Goal: Information Seeking & Learning: Learn about a topic

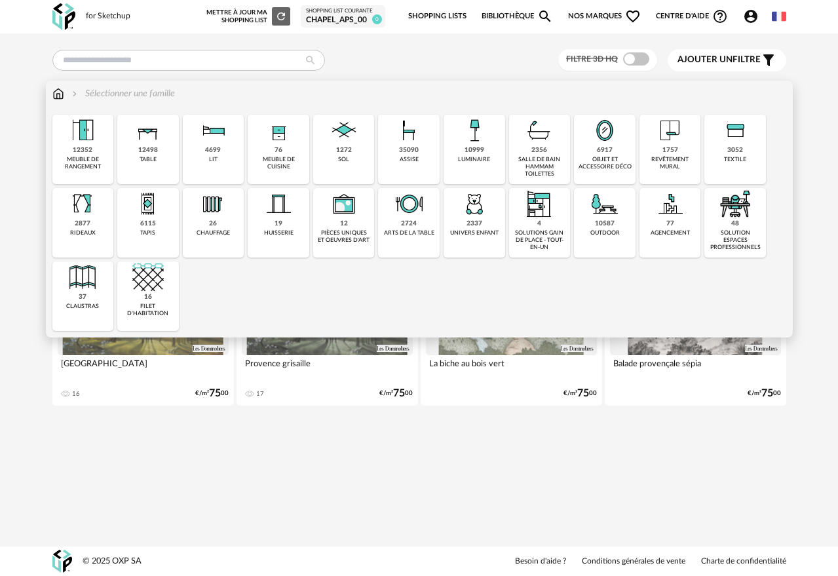
click at [224, 140] on img at bounding box center [212, 130] width 31 height 31
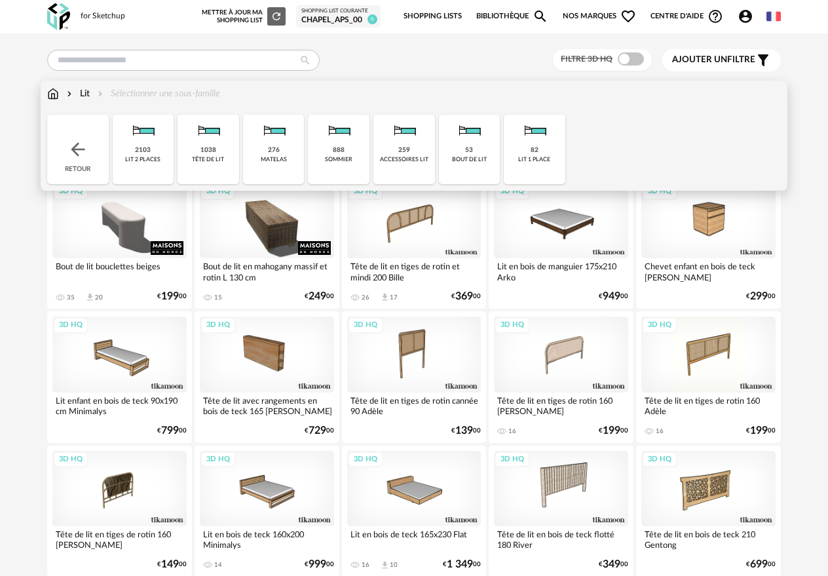
click at [132, 156] on div "lit 2 places" at bounding box center [142, 159] width 35 height 7
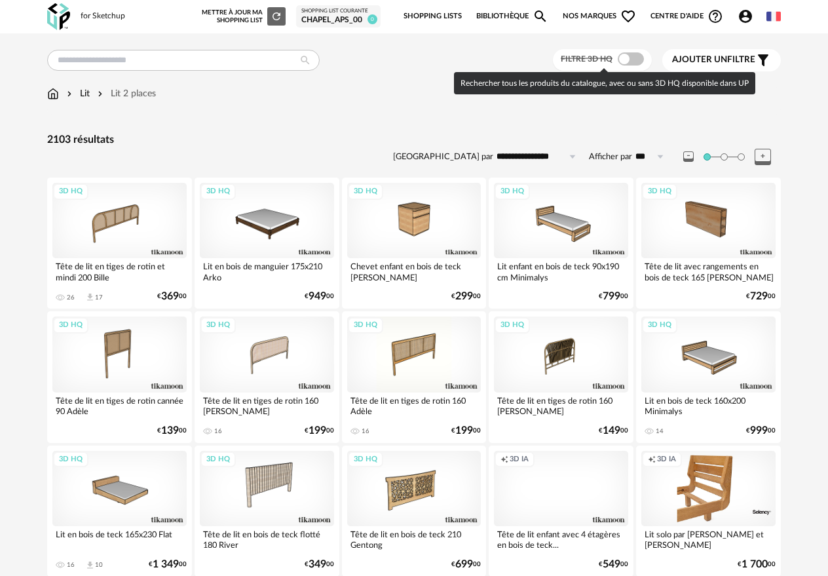
click at [631, 57] on span at bounding box center [631, 58] width 26 height 13
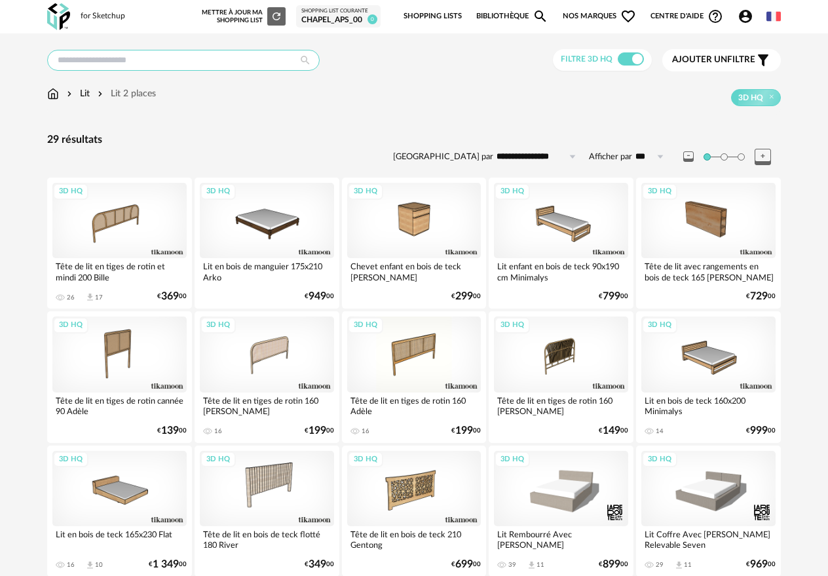
click at [172, 64] on input "text" at bounding box center [183, 60] width 273 height 21
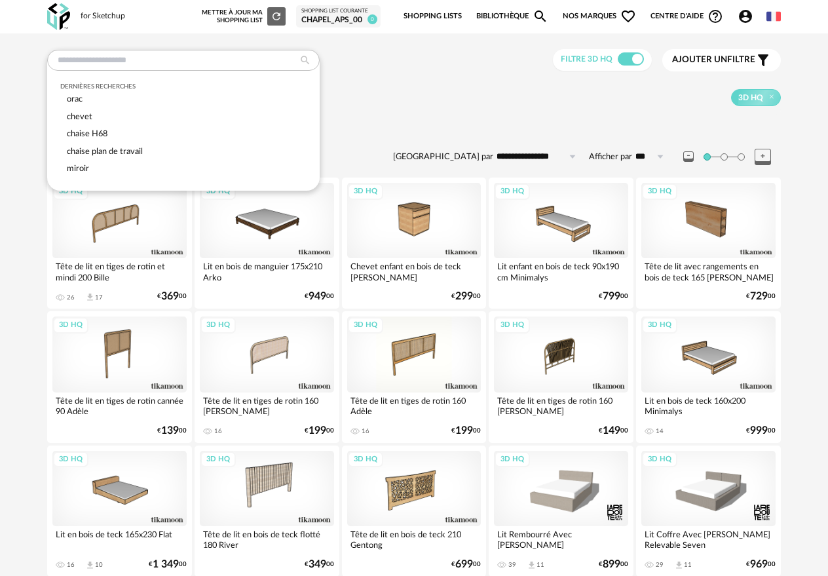
click at [390, 94] on div "3D HQ" at bounding box center [468, 97] width 625 height 17
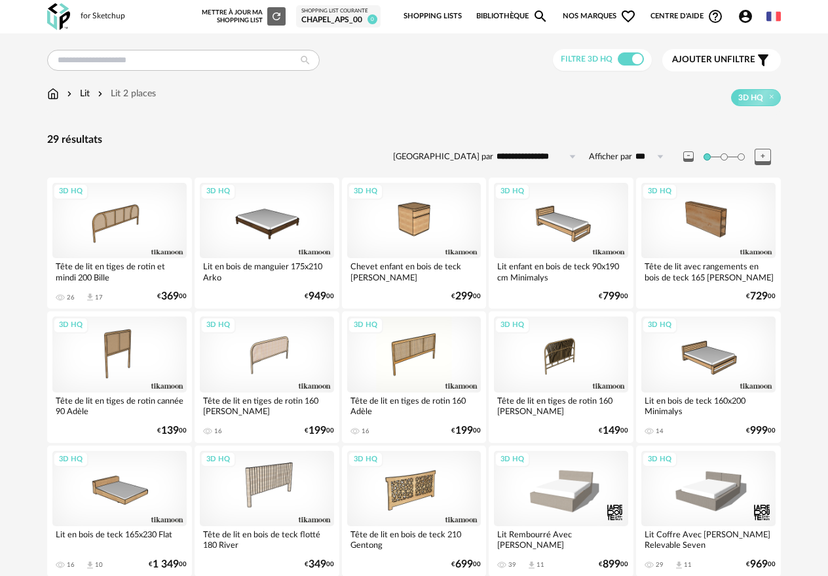
click at [60, 100] on div "Lit Lit 2 places 3D HQ" at bounding box center [414, 96] width 734 height 19
click at [58, 94] on img at bounding box center [53, 93] width 12 height 13
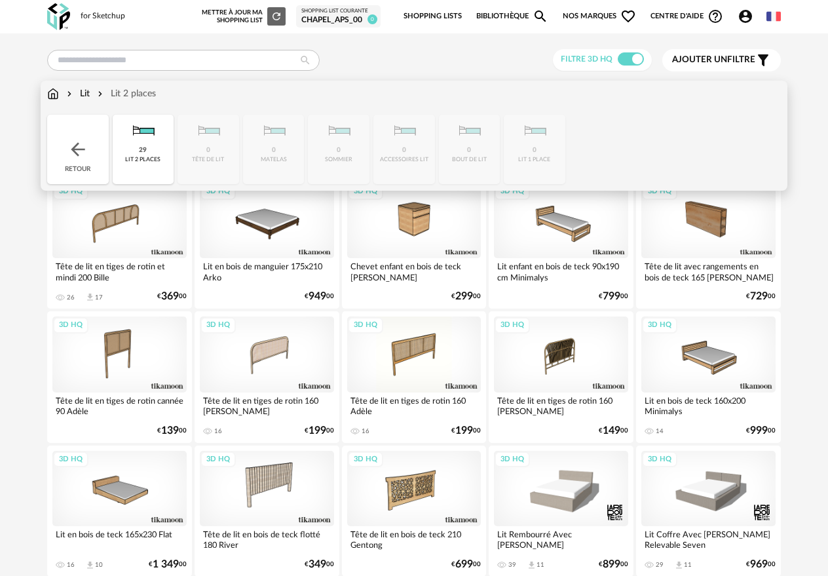
click at [69, 134] on div "Retour" at bounding box center [78, 149] width 62 height 69
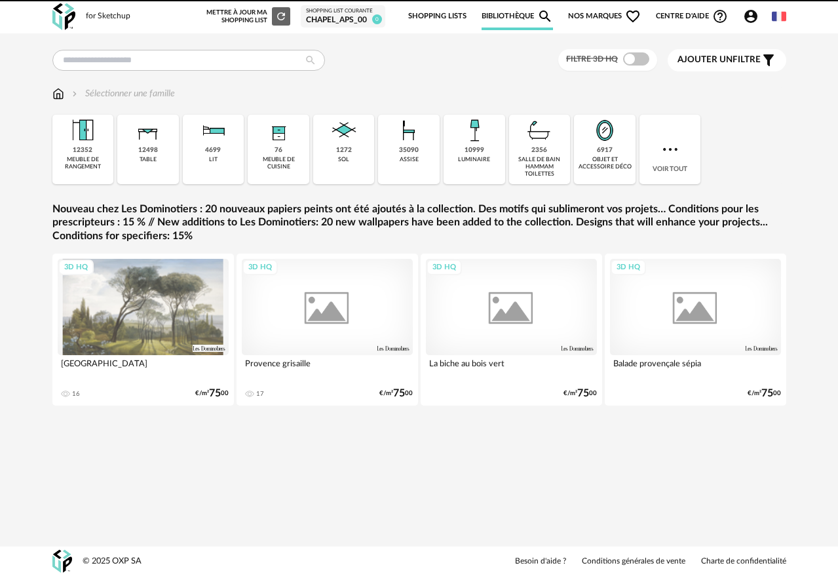
click at [69, 134] on img at bounding box center [82, 130] width 31 height 31
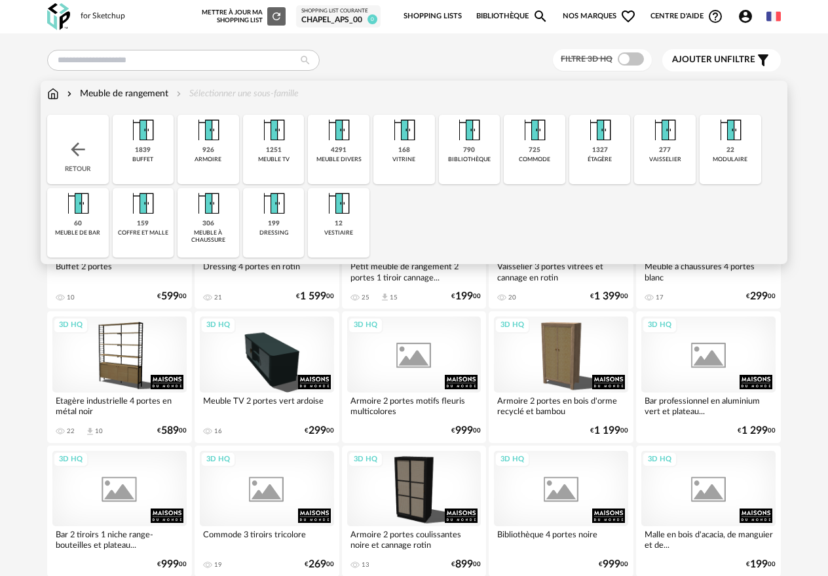
click at [64, 94] on img at bounding box center [69, 93] width 10 height 13
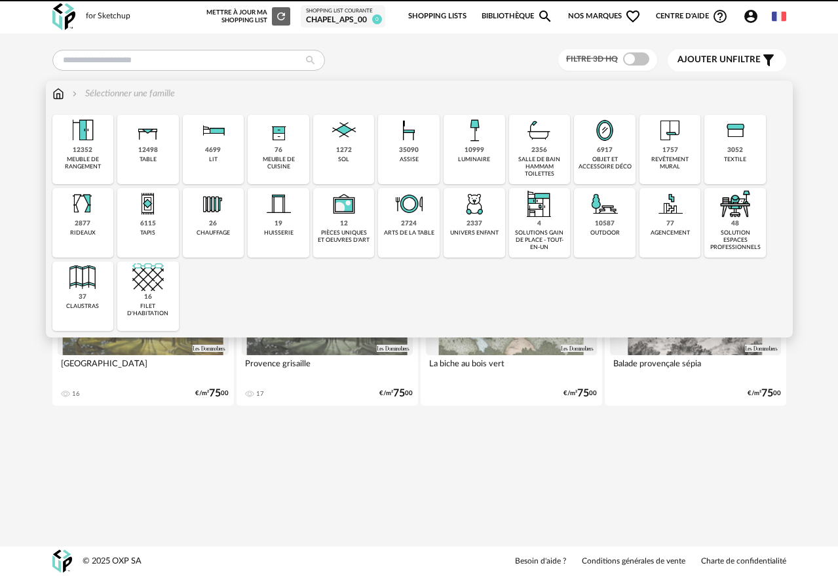
click at [60, 94] on img at bounding box center [58, 93] width 12 height 13
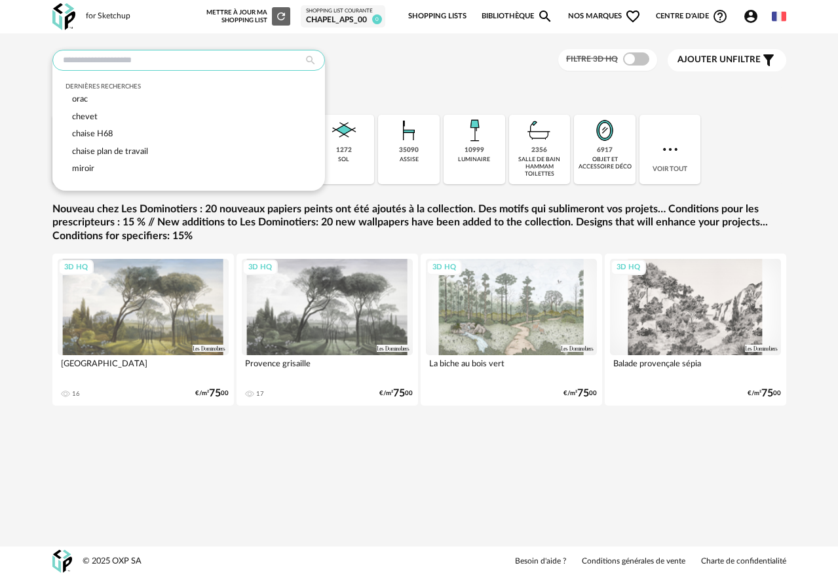
click at [96, 56] on input "text" at bounding box center [188, 60] width 273 height 21
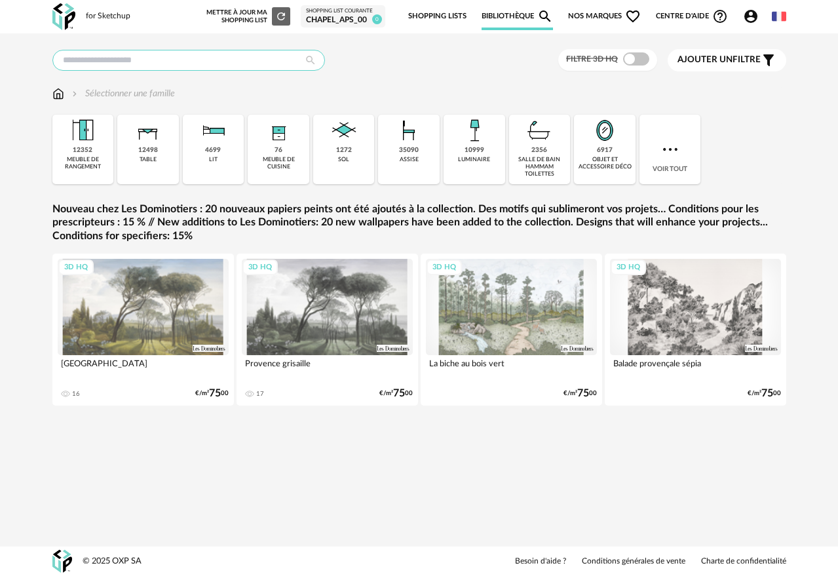
click at [96, 56] on input "text" at bounding box center [188, 60] width 273 height 21
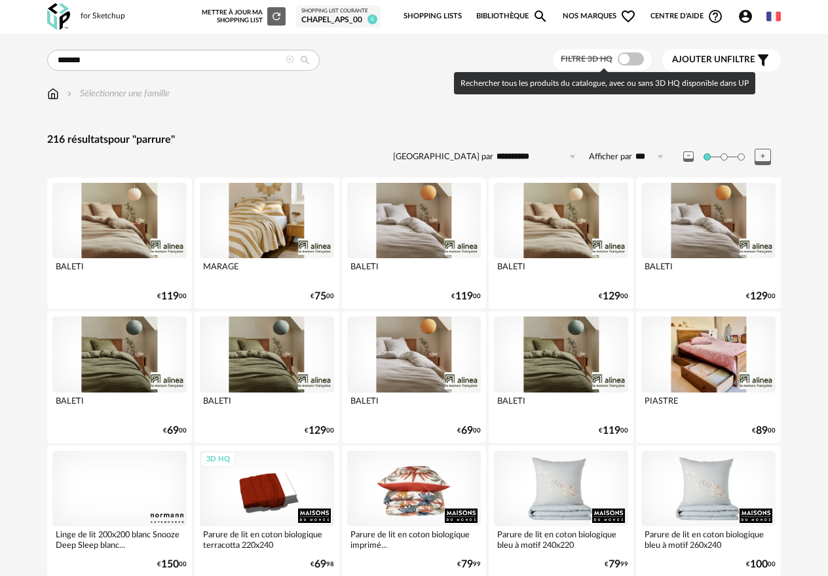
click at [630, 61] on span at bounding box center [631, 58] width 26 height 13
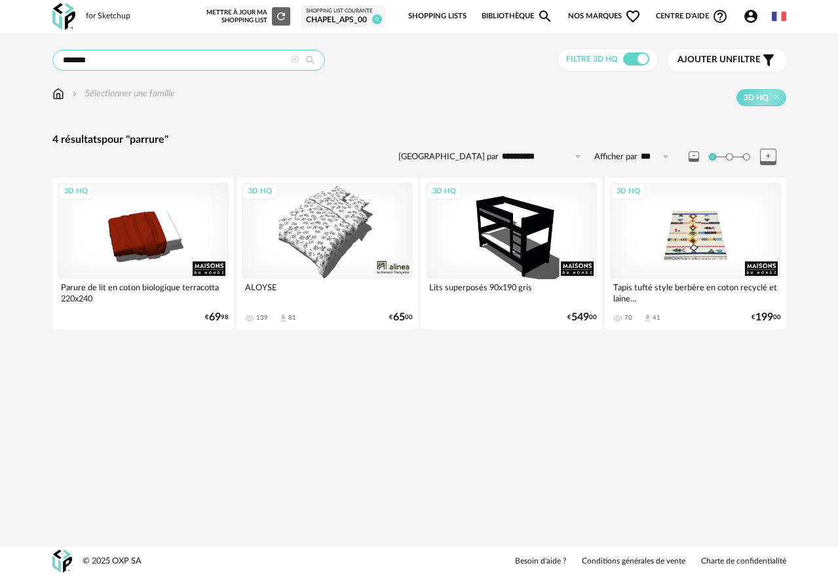
click at [74, 61] on input "*******" at bounding box center [188, 60] width 273 height 21
click at [141, 60] on input "******" at bounding box center [188, 60] width 273 height 21
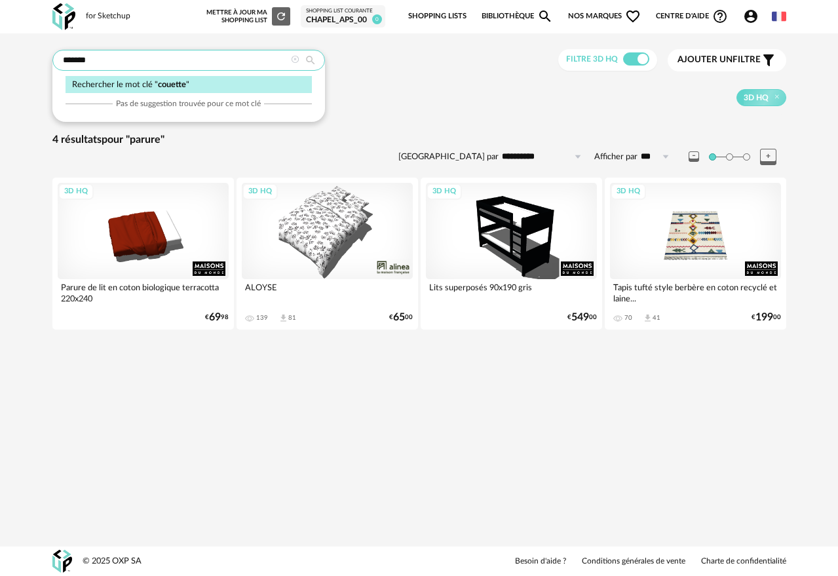
type input "*******"
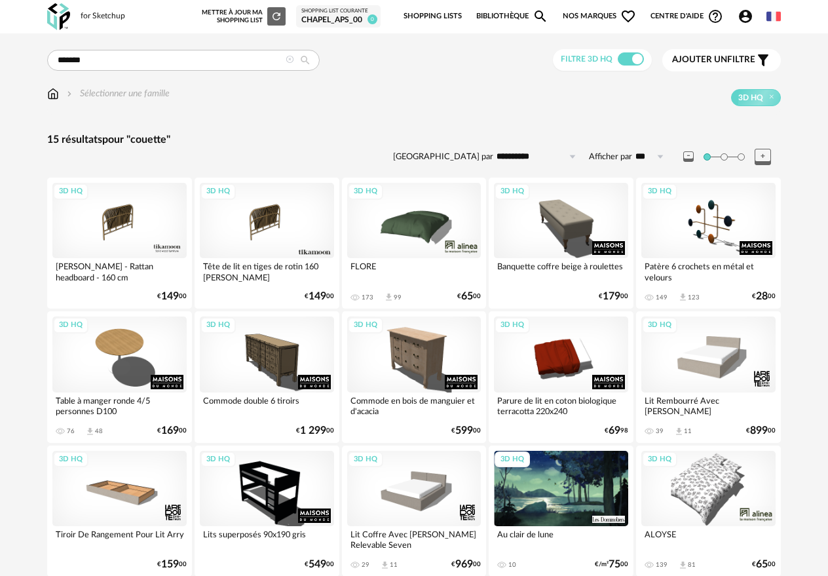
click at [443, 214] on div "3D HQ" at bounding box center [414, 220] width 134 height 75
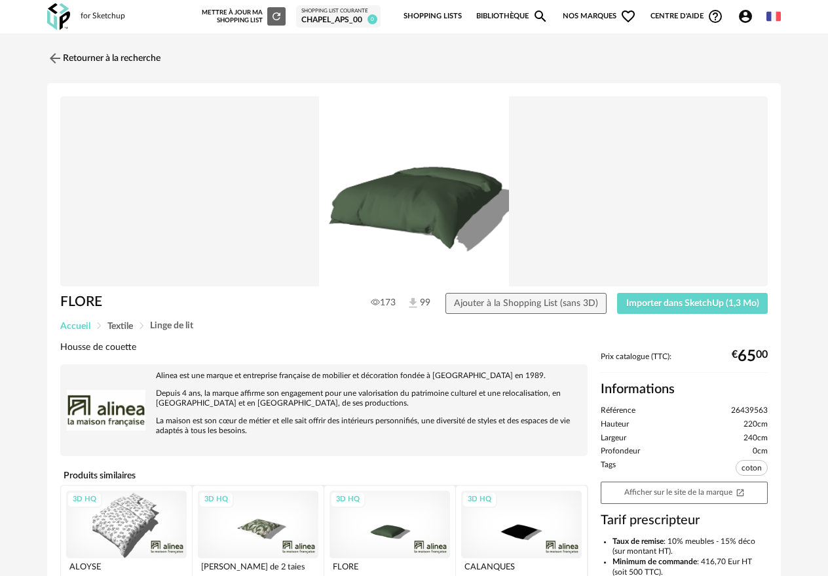
click at [75, 324] on span "Accueil" at bounding box center [75, 326] width 30 height 9
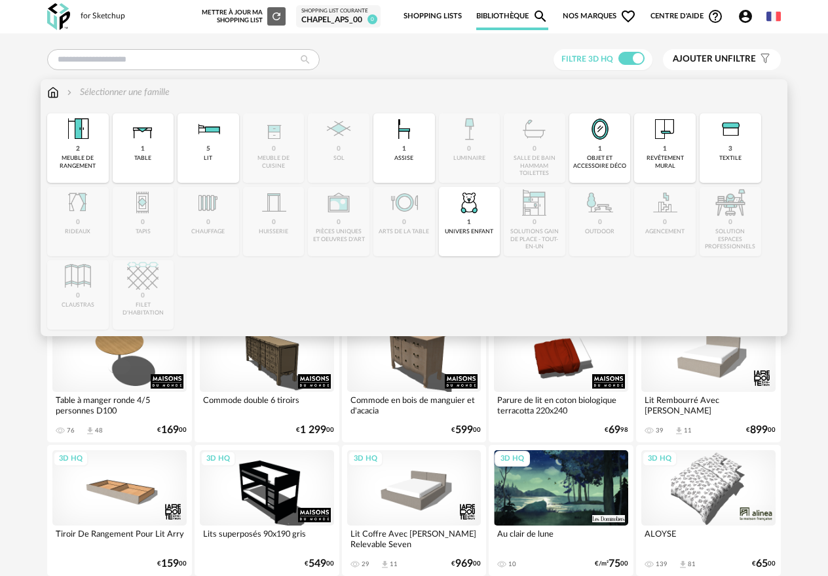
click at [55, 92] on img at bounding box center [53, 92] width 12 height 13
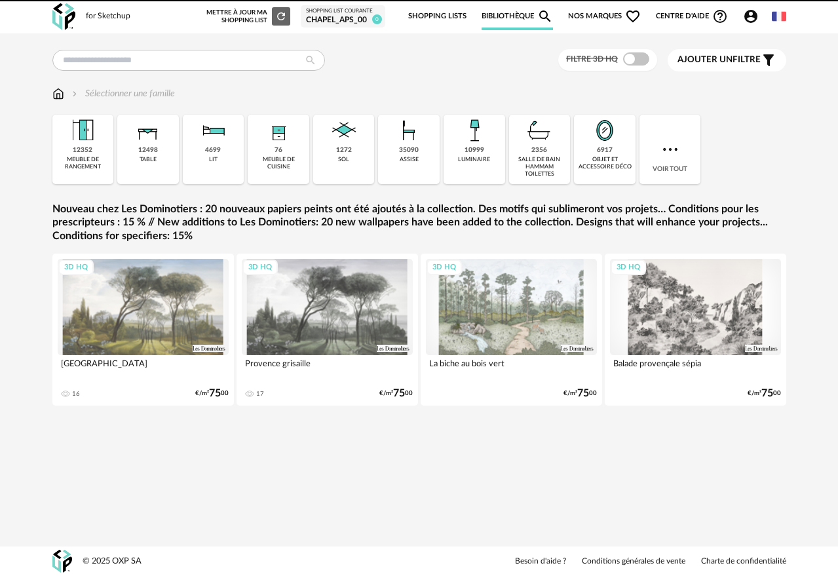
click at [55, 92] on img at bounding box center [58, 93] width 12 height 13
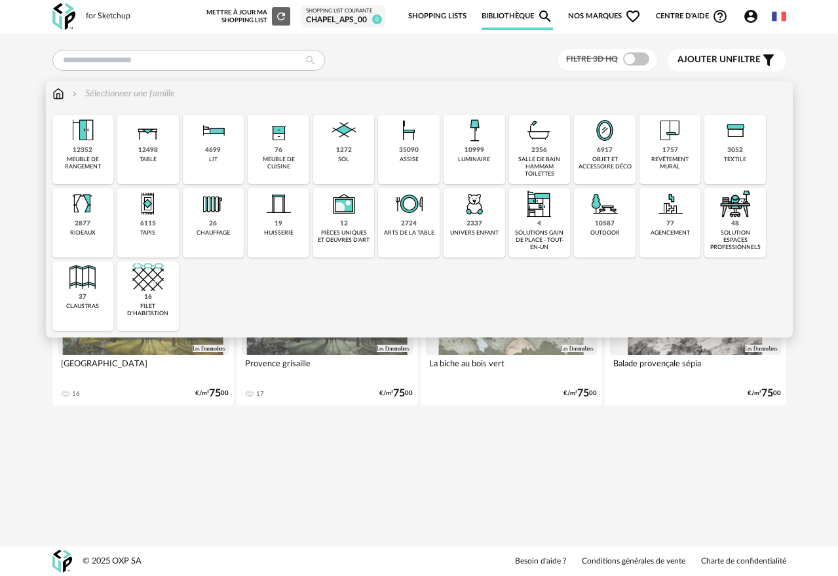
click at [705, 137] on div "3052 textile" at bounding box center [735, 149] width 62 height 69
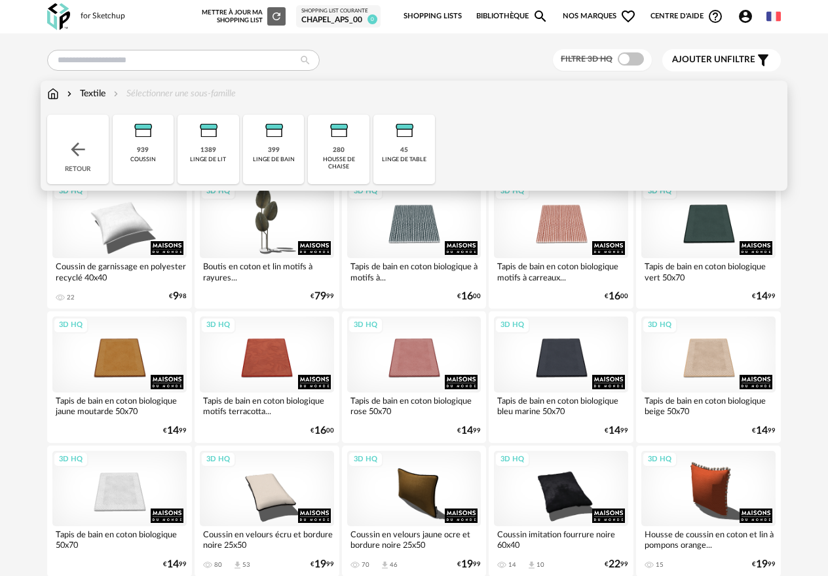
click at [215, 151] on div "1389" at bounding box center [208, 150] width 16 height 9
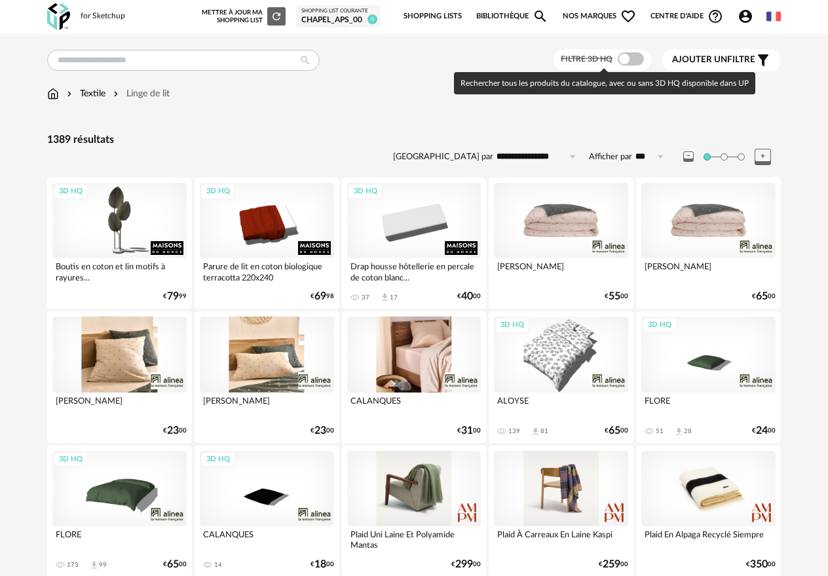
click at [618, 54] on div at bounding box center [631, 58] width 26 height 13
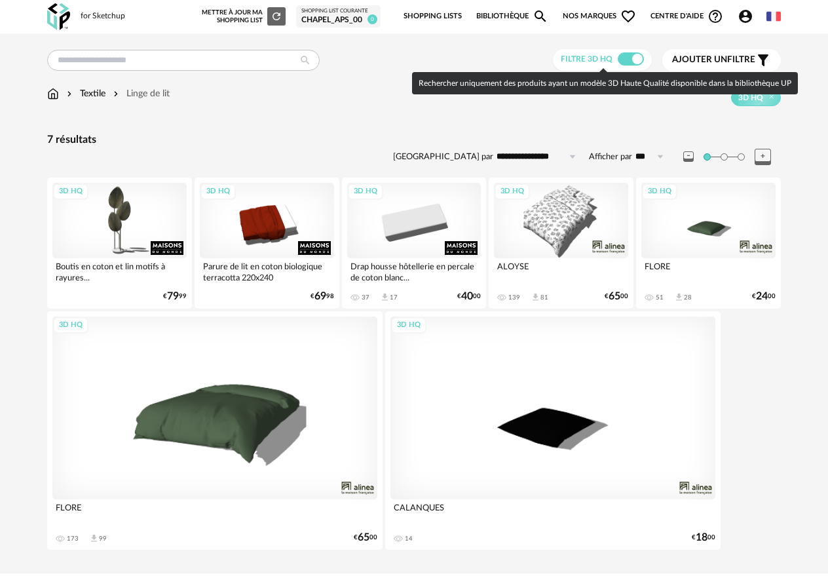
click at [623, 61] on span at bounding box center [631, 58] width 26 height 13
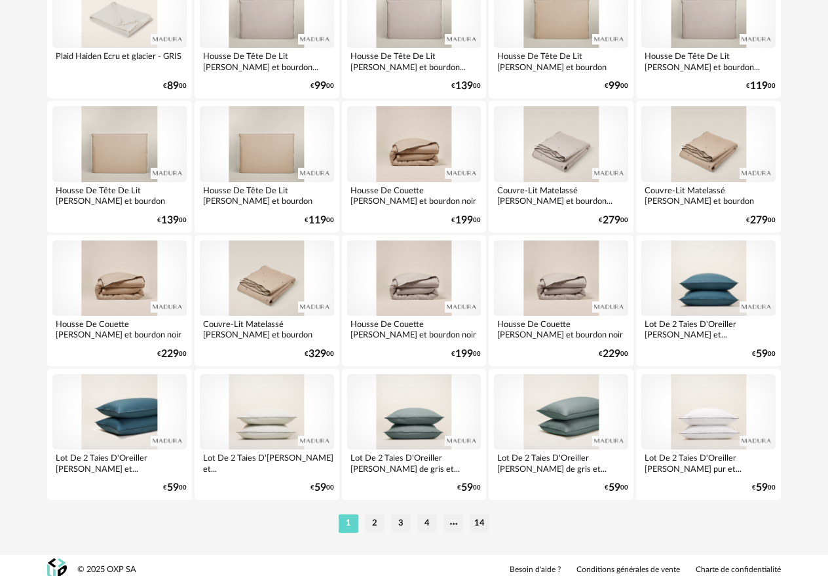
scroll to position [2359, 0]
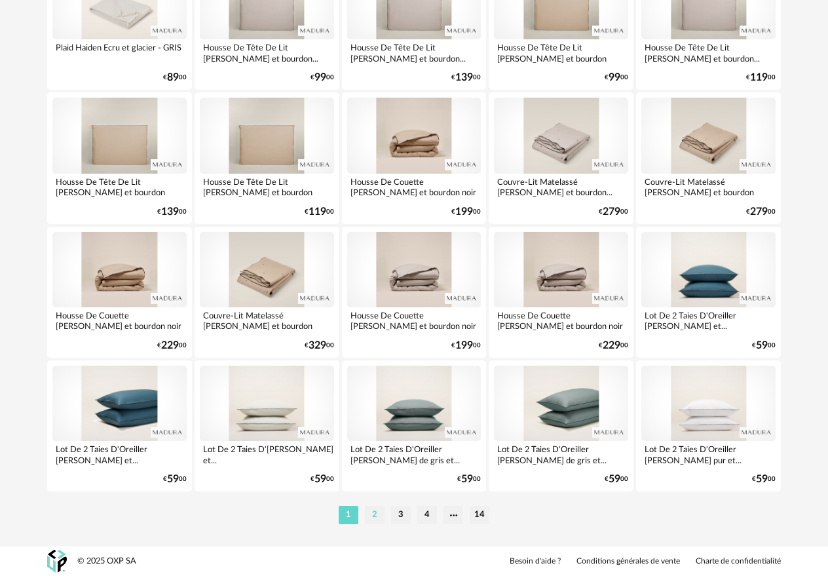
click at [376, 517] on li "2" at bounding box center [375, 515] width 20 height 18
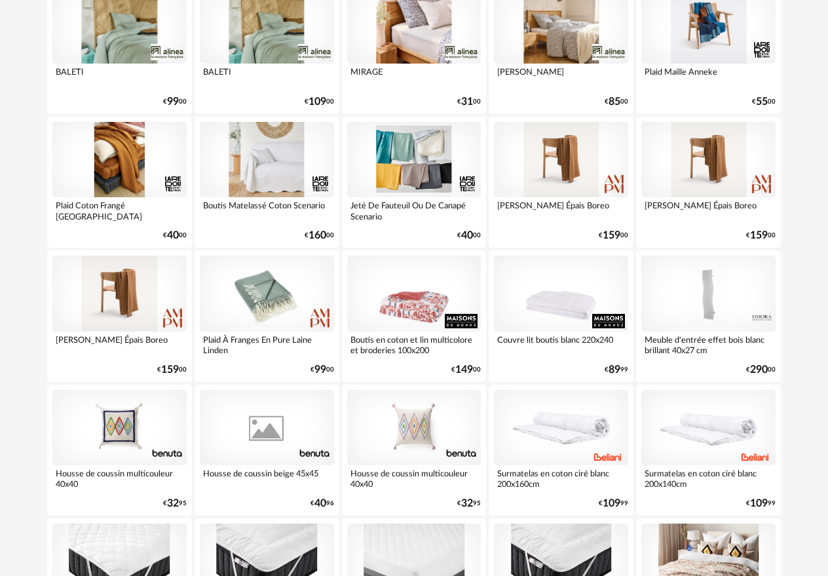
scroll to position [2359, 0]
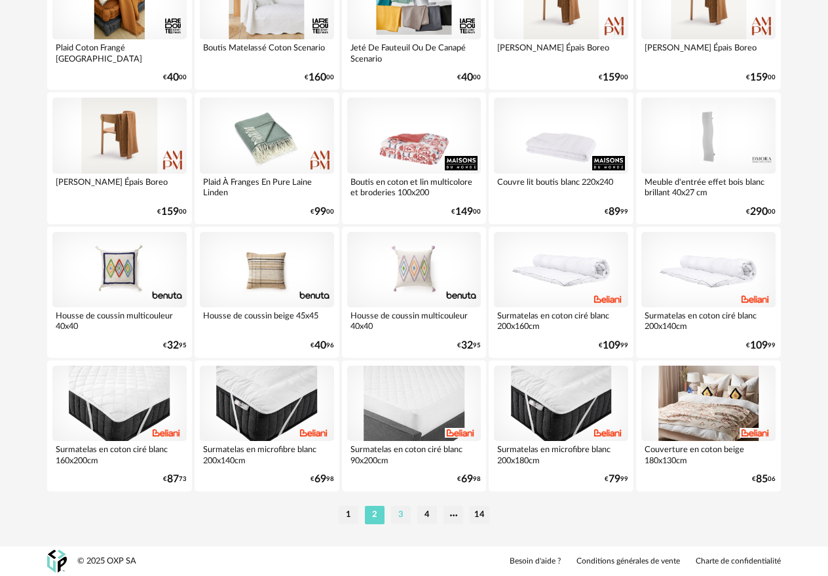
click at [409, 517] on li "3" at bounding box center [401, 515] width 20 height 18
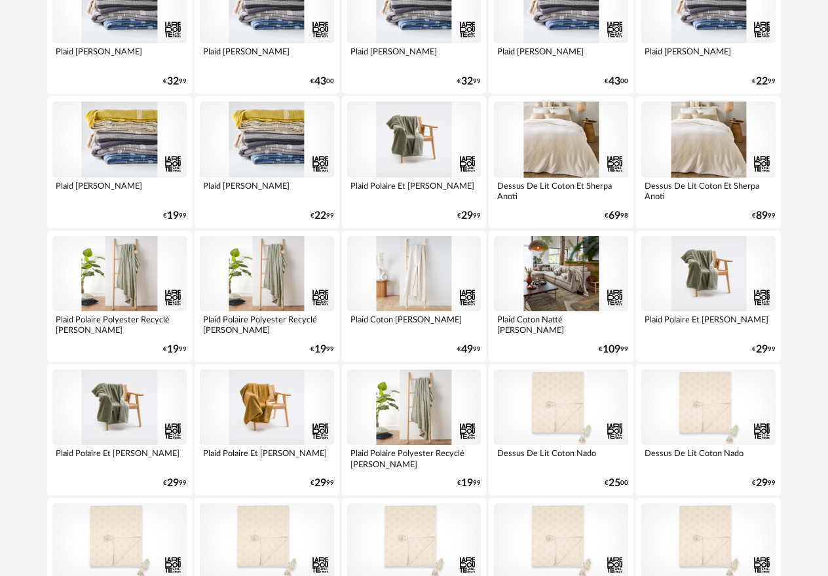
scroll to position [1552, 0]
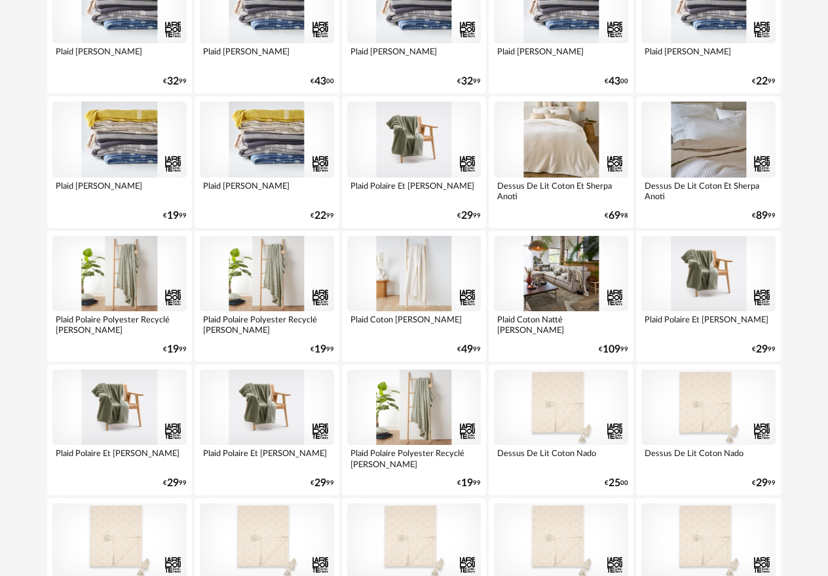
click at [685, 133] on div at bounding box center [708, 139] width 134 height 75
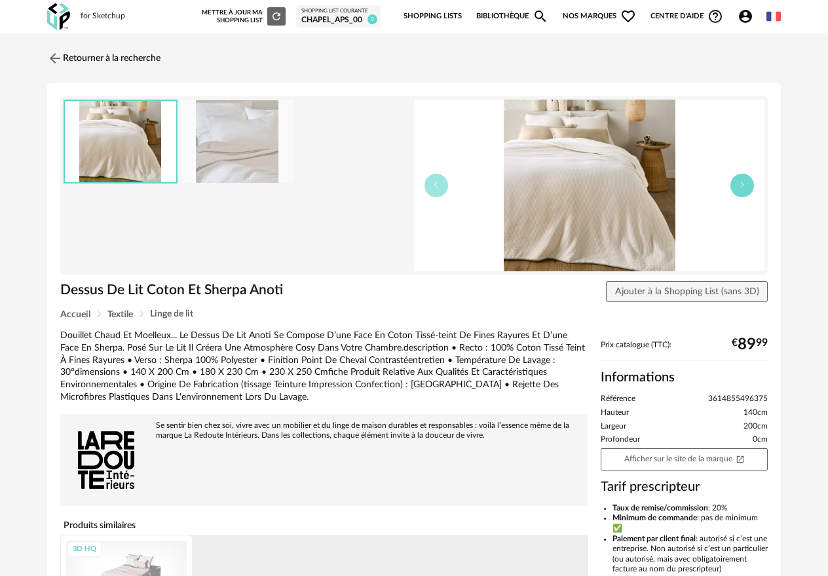
click at [749, 185] on button "button" at bounding box center [742, 186] width 24 height 24
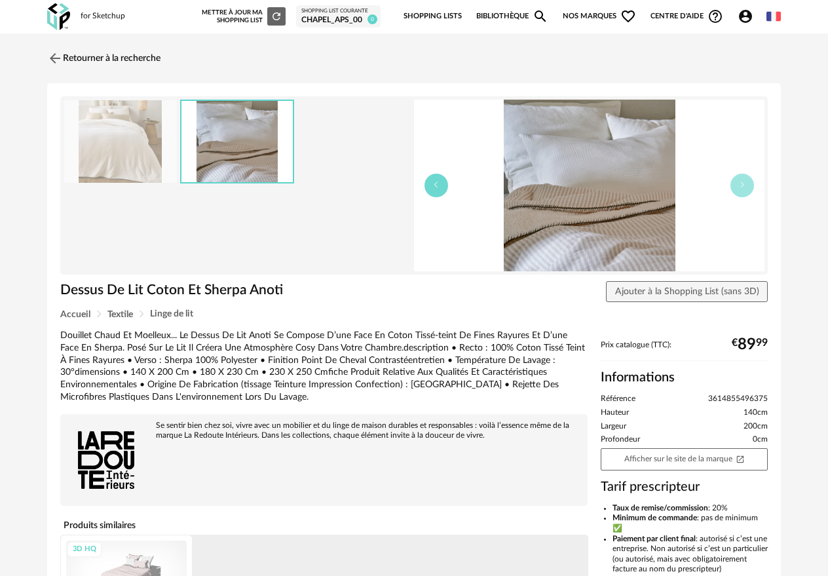
click at [443, 183] on button "button" at bounding box center [436, 186] width 24 height 24
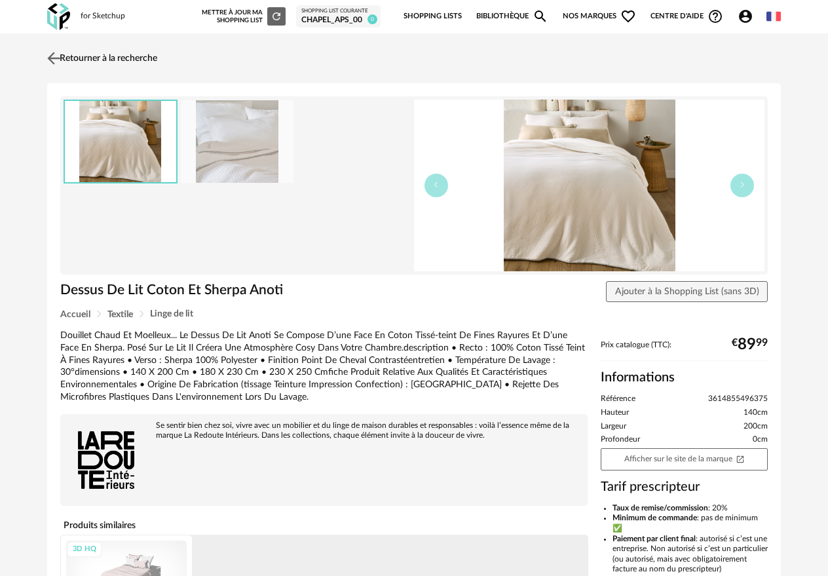
click at [89, 69] on link "Retourner à la recherche" at bounding box center [100, 58] width 113 height 29
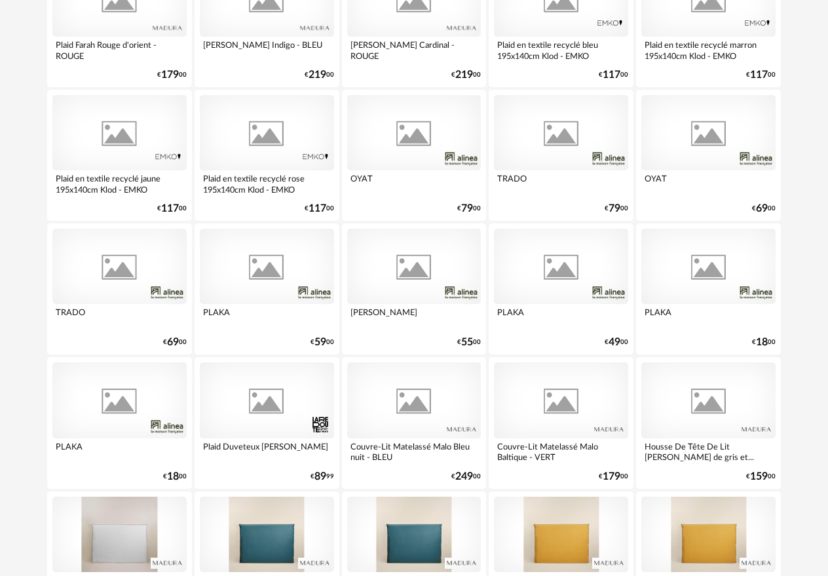
scroll to position [488, 0]
